Goal: Find specific page/section: Find specific page/section

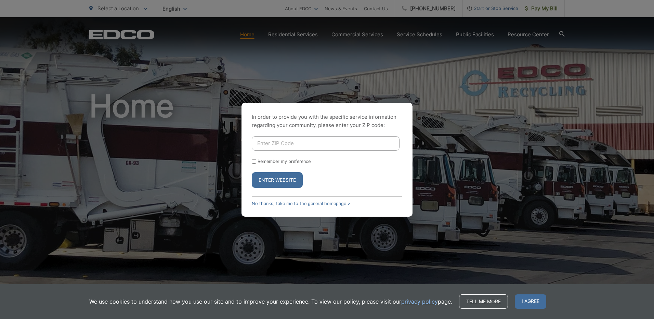
click at [294, 141] on input "Enter ZIP Code" at bounding box center [326, 143] width 148 height 14
type input "92107"
click at [271, 181] on button "Enter Website" at bounding box center [277, 180] width 51 height 16
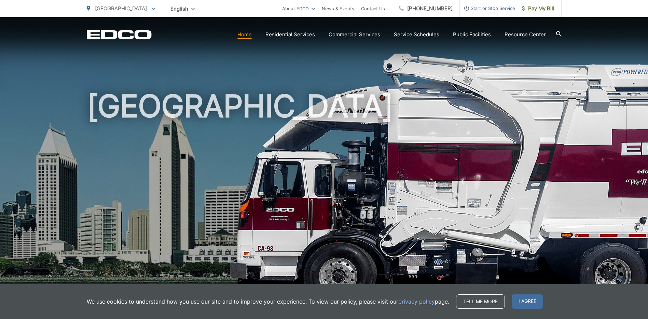
click at [559, 32] on icon at bounding box center [558, 33] width 5 height 5
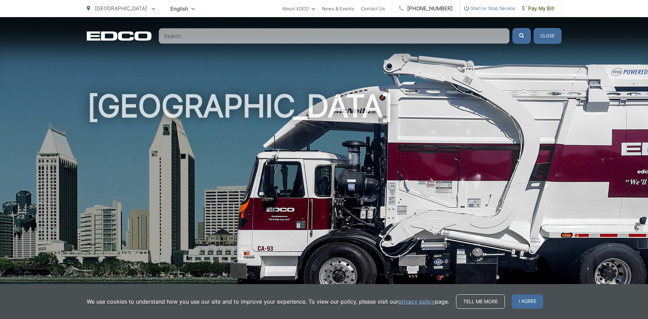
paste input "16-AR 525841"
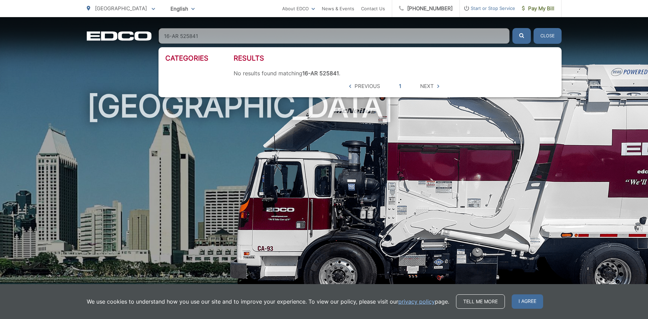
type input "16-AR 525841"
click at [513, 28] on button "submit" at bounding box center [522, 36] width 18 height 16
click at [400, 87] on link "1" at bounding box center [400, 86] width 2 height 8
click at [426, 88] on span "Next" at bounding box center [427, 86] width 14 height 8
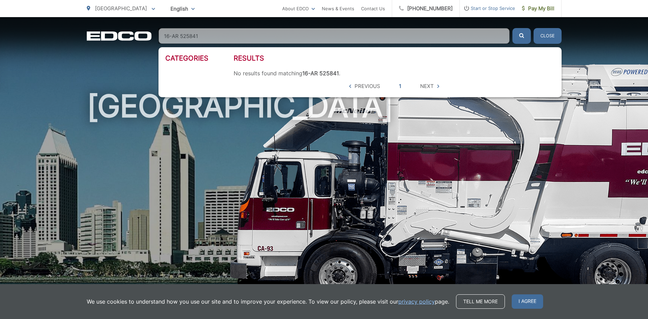
click at [370, 86] on span "Previous" at bounding box center [368, 86] width 26 height 8
click at [335, 71] on strong "16-AR 525841" at bounding box center [320, 73] width 37 height 7
click at [224, 36] on input "16-AR 525841" at bounding box center [334, 36] width 351 height 16
click at [526, 301] on span "I agree" at bounding box center [527, 301] width 31 height 14
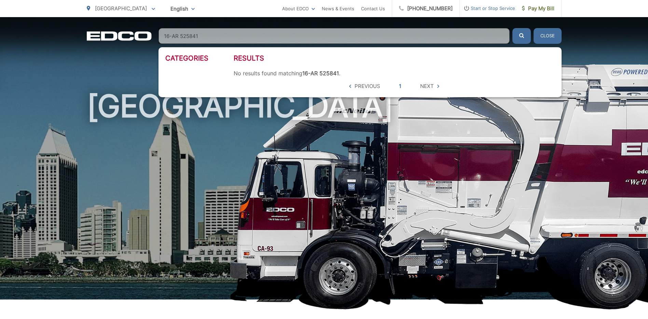
click at [373, 85] on span "Previous" at bounding box center [368, 86] width 26 height 8
click at [398, 85] on ul "Previous 1 Next" at bounding box center [395, 86] width 94 height 8
click at [399, 85] on ul "Previous 1 Next" at bounding box center [395, 86] width 94 height 8
click at [401, 85] on link "1" at bounding box center [400, 86] width 2 height 8
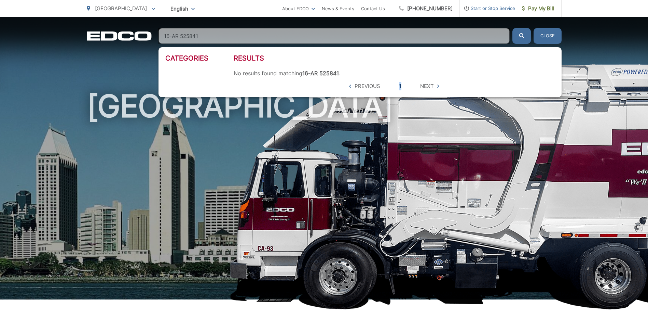
click at [401, 85] on link "1" at bounding box center [400, 86] width 2 height 8
click at [237, 36] on input "16-AR 525841" at bounding box center [334, 36] width 351 height 16
click at [550, 34] on button "Close" at bounding box center [548, 36] width 28 height 16
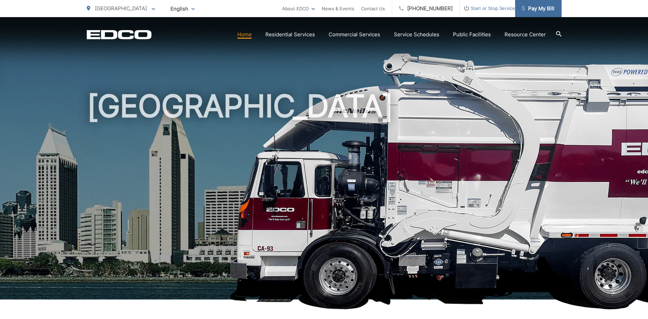
click at [540, 8] on span "Pay My Bill" at bounding box center [538, 8] width 32 height 8
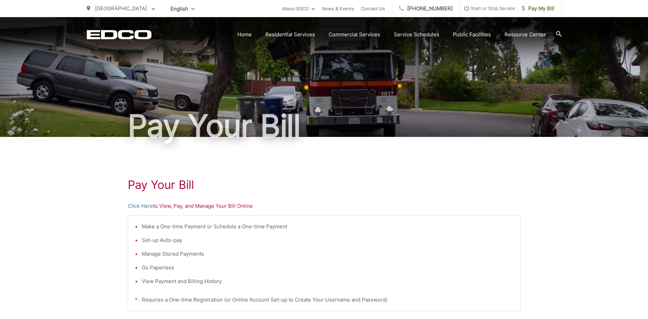
scroll to position [167, 0]
